Goal: Task Accomplishment & Management: Manage account settings

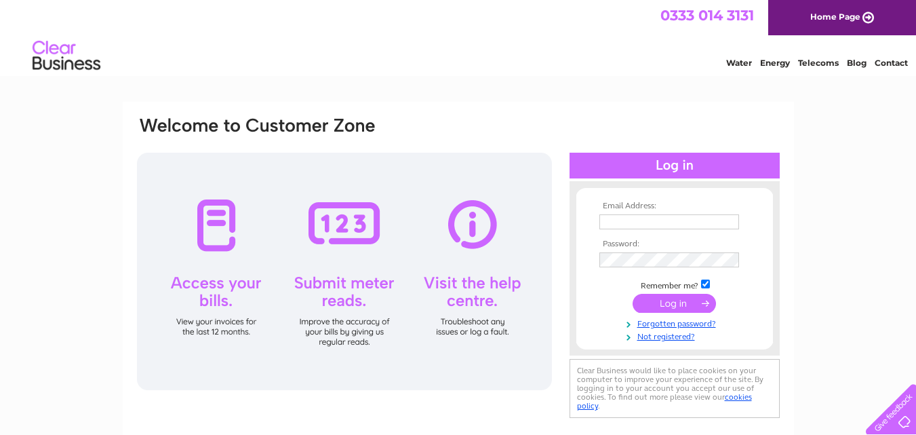
type input "kaye@derwas.co.uk"
click at [668, 305] on input "submit" at bounding box center [674, 303] width 83 height 19
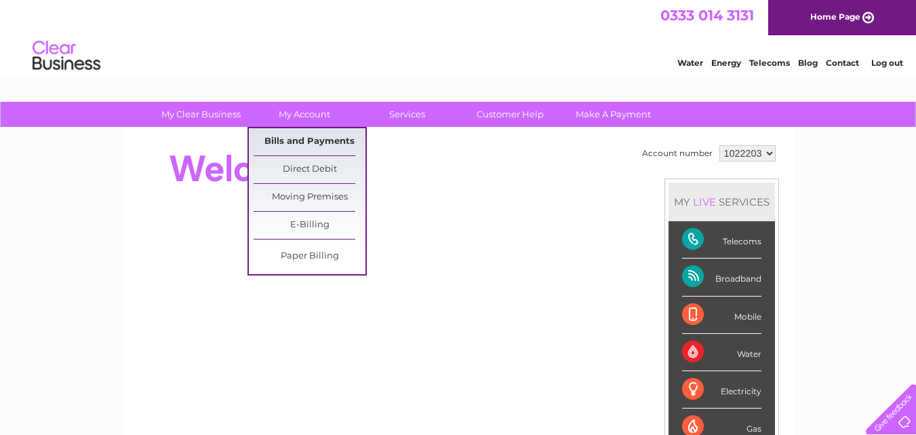
click at [292, 136] on link "Bills and Payments" at bounding box center [310, 141] width 112 height 27
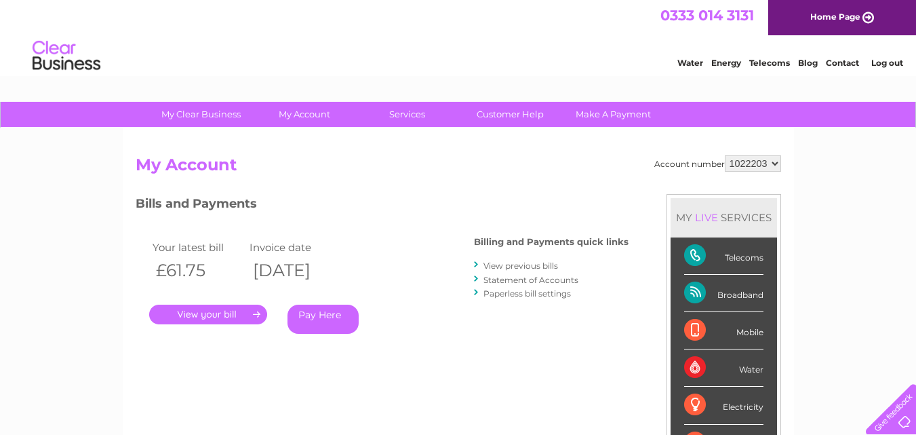
click at [218, 313] on link "." at bounding box center [208, 315] width 118 height 20
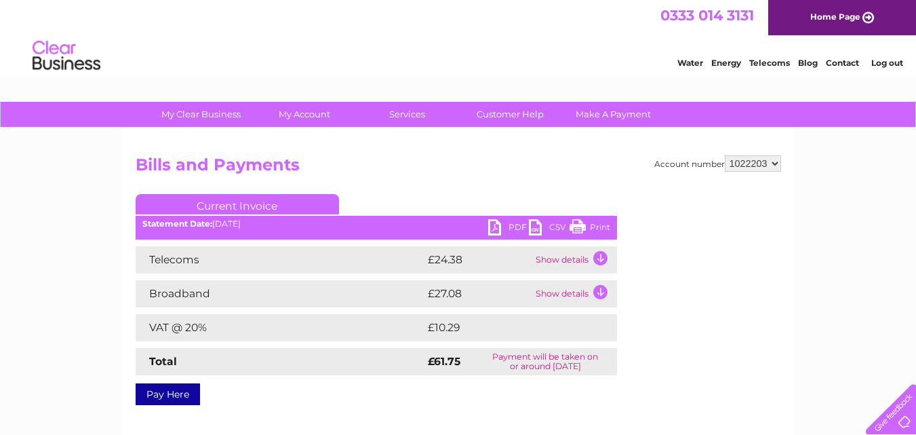
click at [494, 225] on link "PDF" at bounding box center [508, 229] width 41 height 20
